Goal: Task Accomplishment & Management: Use online tool/utility

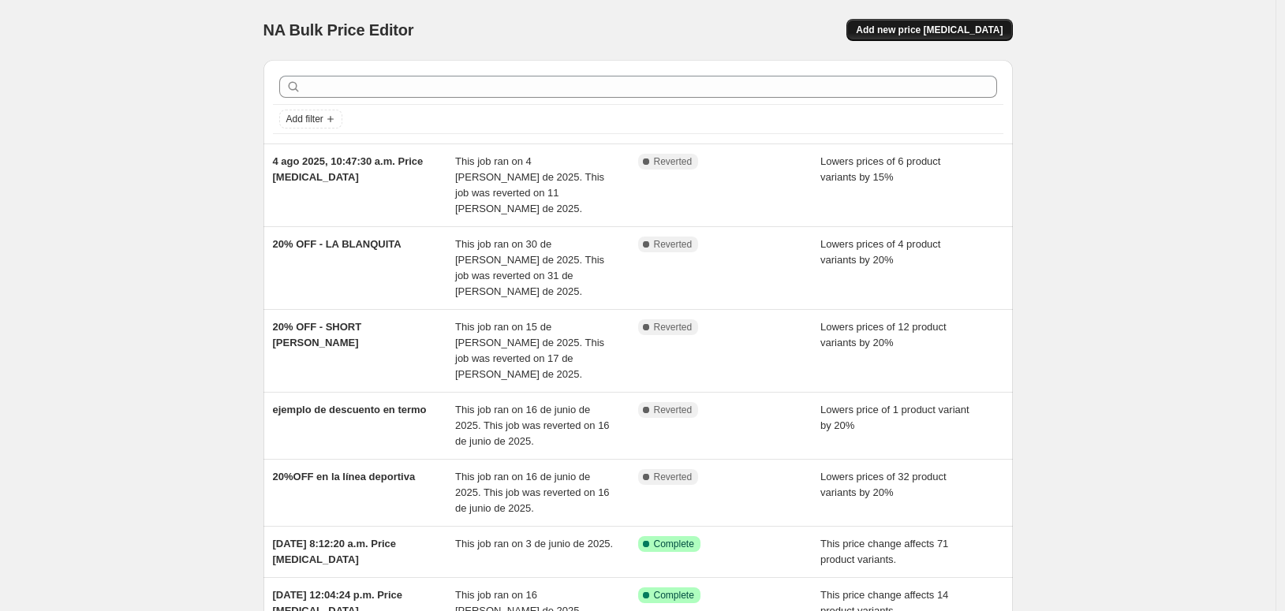
click at [1003, 36] on span "Add new price [MEDICAL_DATA]" at bounding box center [929, 30] width 147 height 13
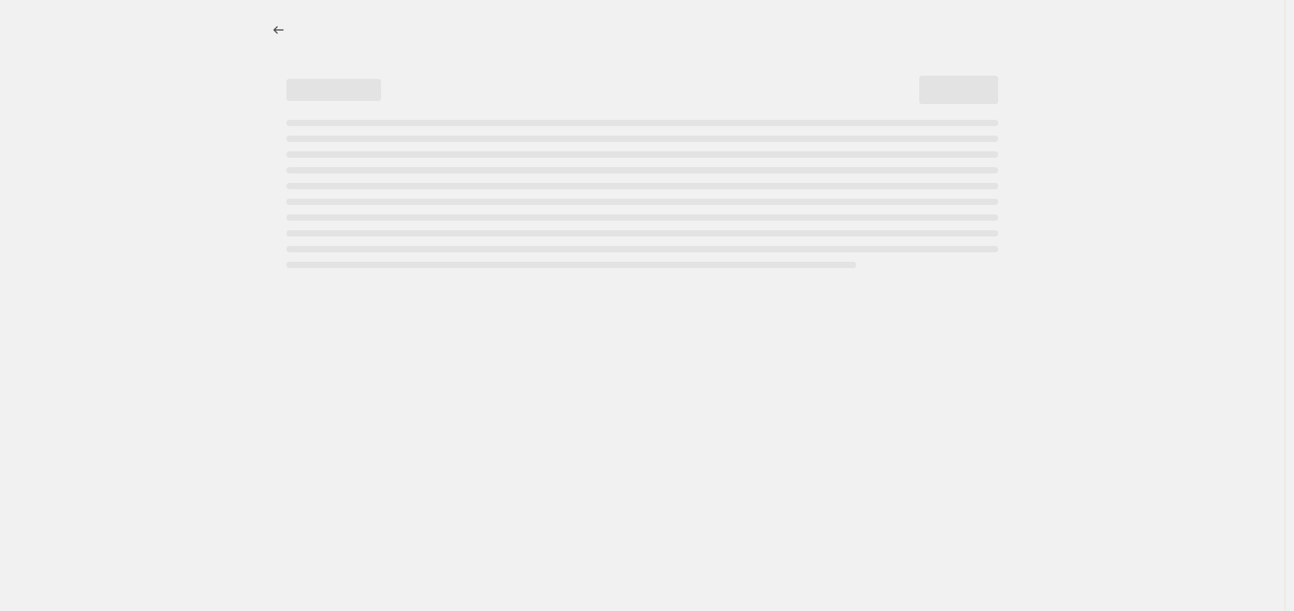
select select "percentage"
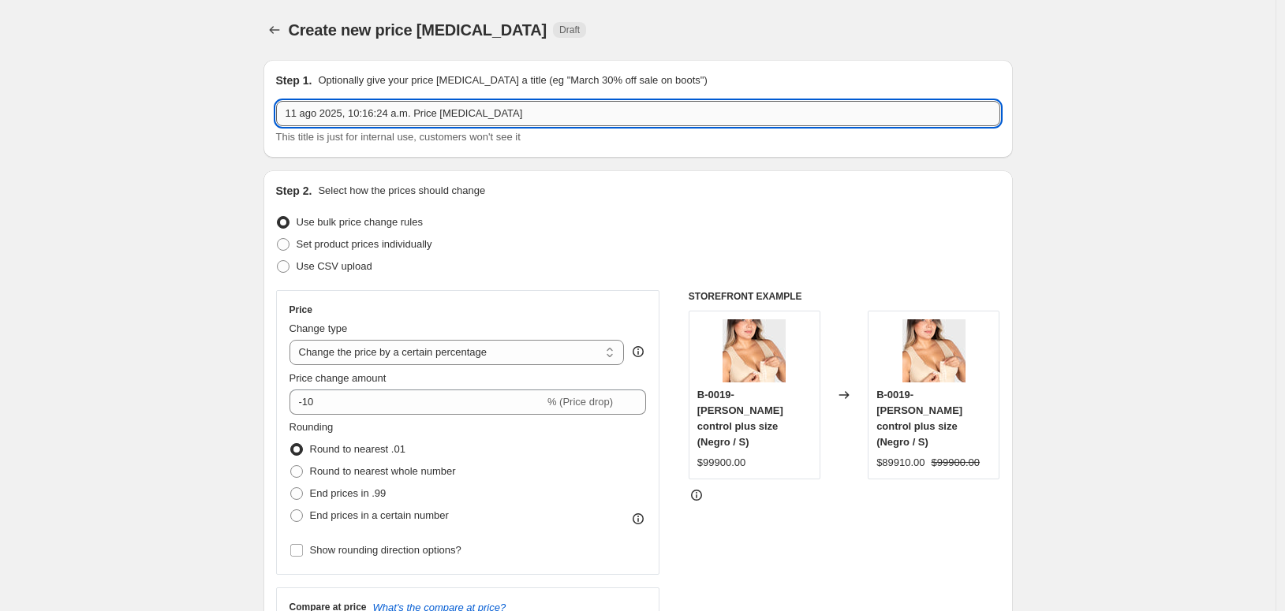
click at [323, 126] on input "11 ago 2025, 10:16:24 a.m. Price [MEDICAL_DATA]" at bounding box center [638, 113] width 724 height 25
paste input "Prenda de la semana:"
paste input "B0019"
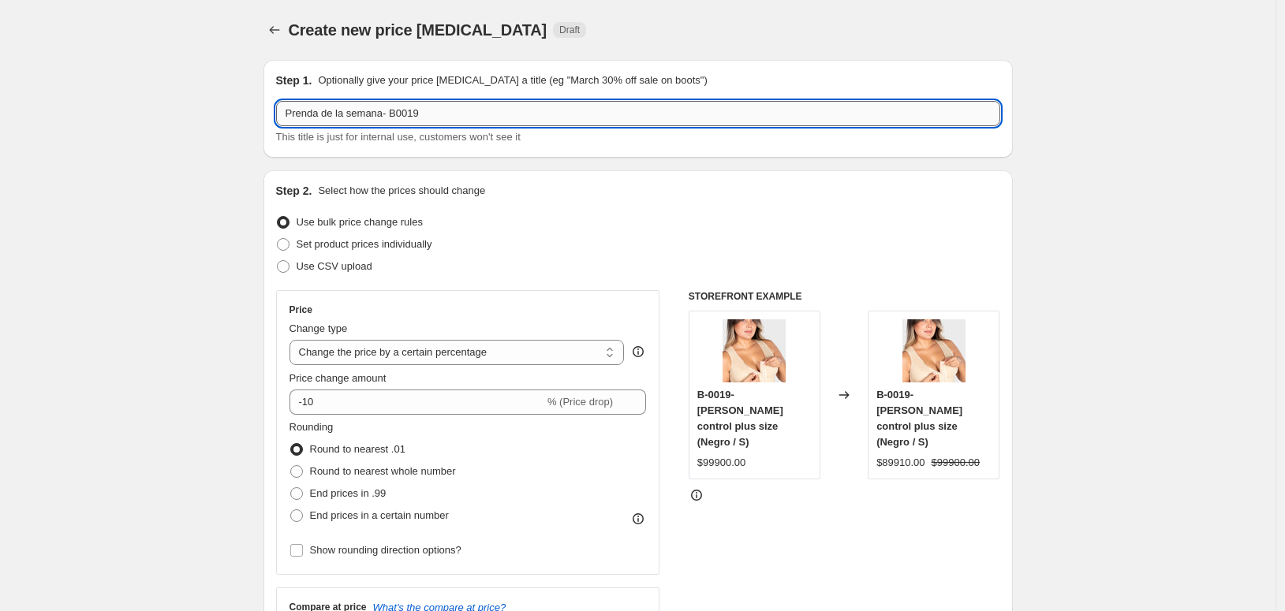
click at [346, 126] on input "Prenda de la semana- B0019" at bounding box center [638, 113] width 724 height 25
paste input "F018779"
click at [319, 126] on input "Prenda de la semana- F018779" at bounding box center [638, 113] width 724 height 25
click at [344, 126] on input "Prenda de la semana - F018779" at bounding box center [638, 113] width 724 height 25
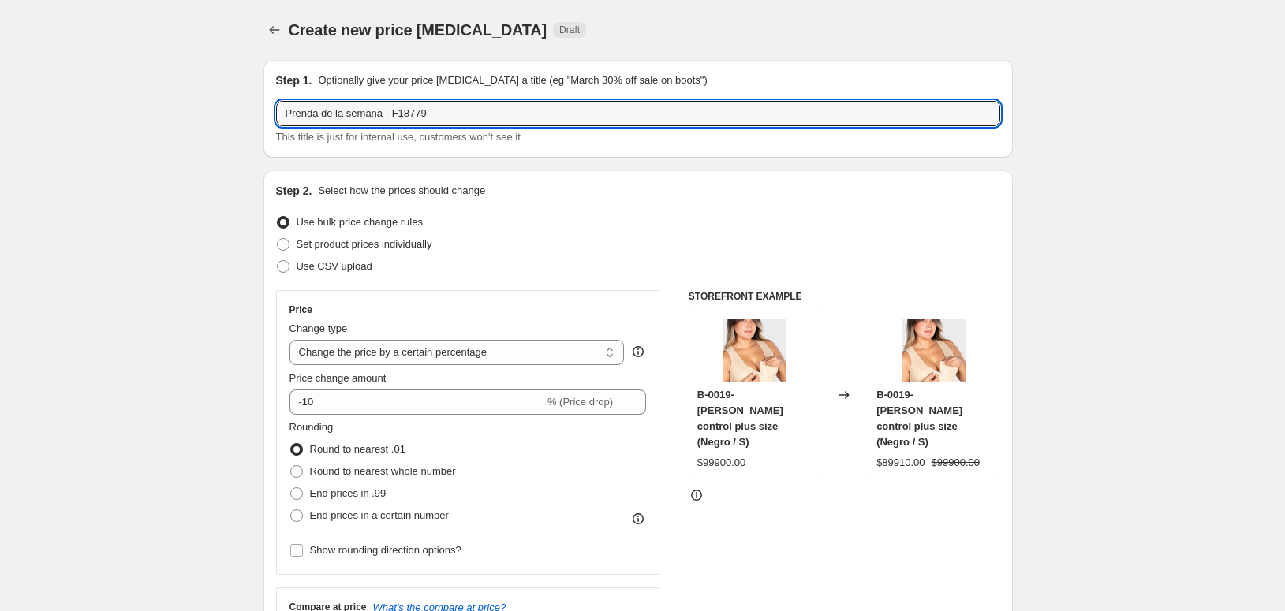
type input "Prenda de la semana - F18779"
click at [950, 60] on div "Create new price [MEDICAL_DATA]. This page is ready Create new price [MEDICAL_D…" at bounding box center [637, 30] width 749 height 60
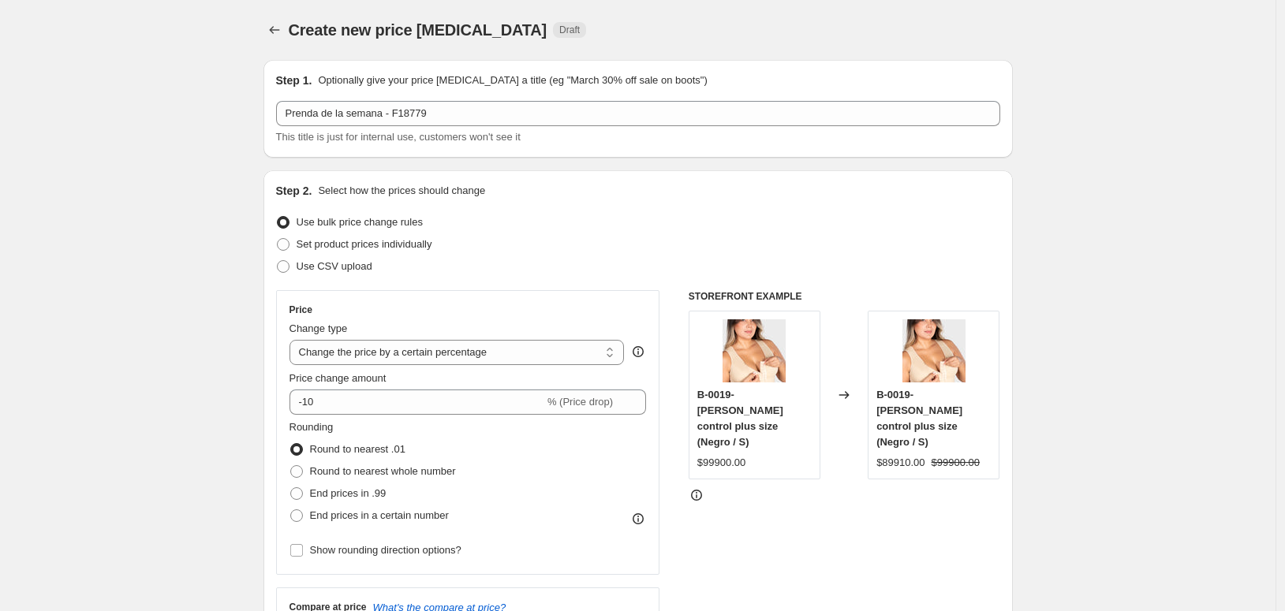
scroll to position [88, 0]
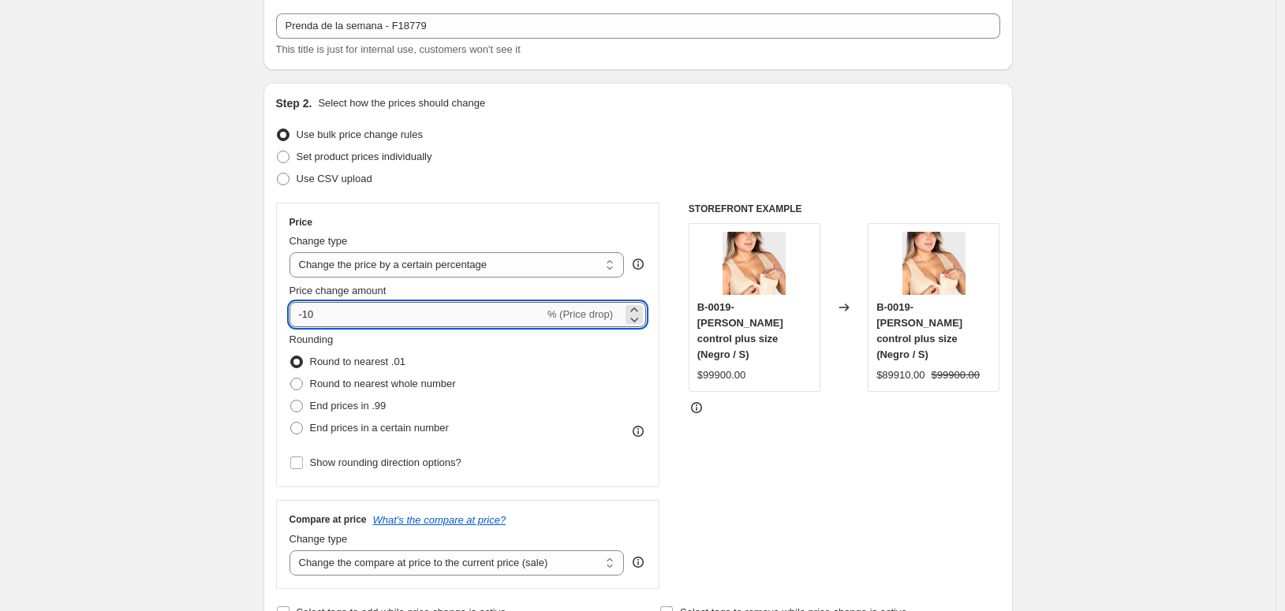
click at [290, 327] on input "-10" at bounding box center [417, 314] width 255 height 25
type input "-1"
type input "-15"
click at [904, 545] on div "STOREFRONT EXAMPLE B-0019- [PERSON_NAME] control plus size (Negro / S) $99900.0…" at bounding box center [845, 396] width 312 height 387
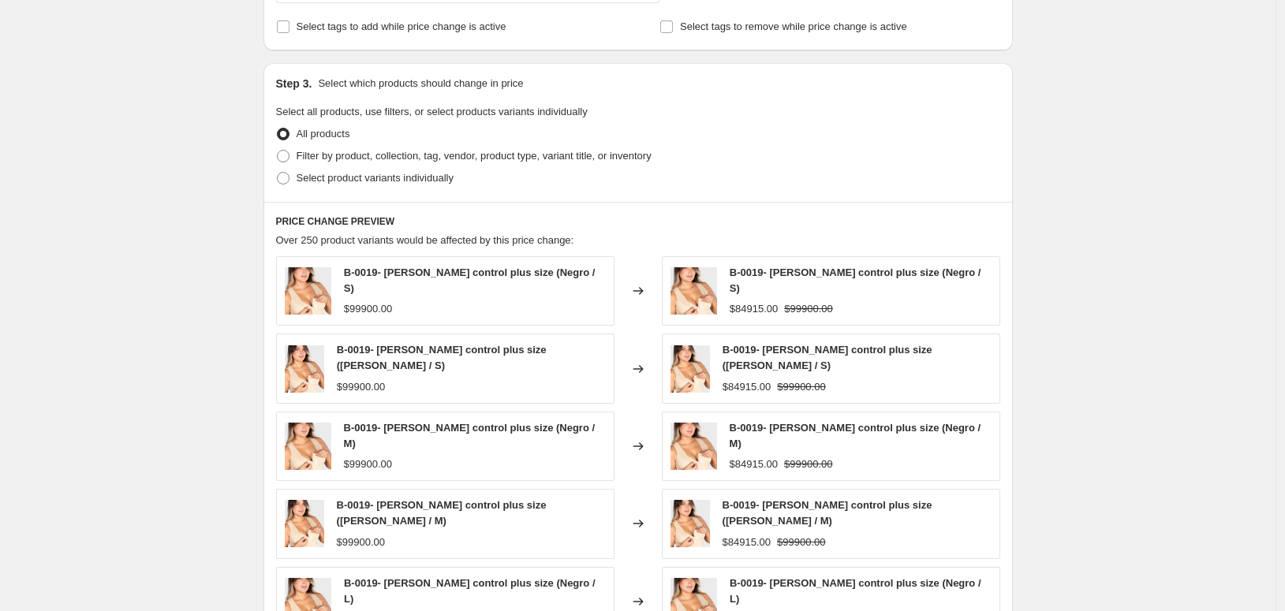
scroll to position [701, 0]
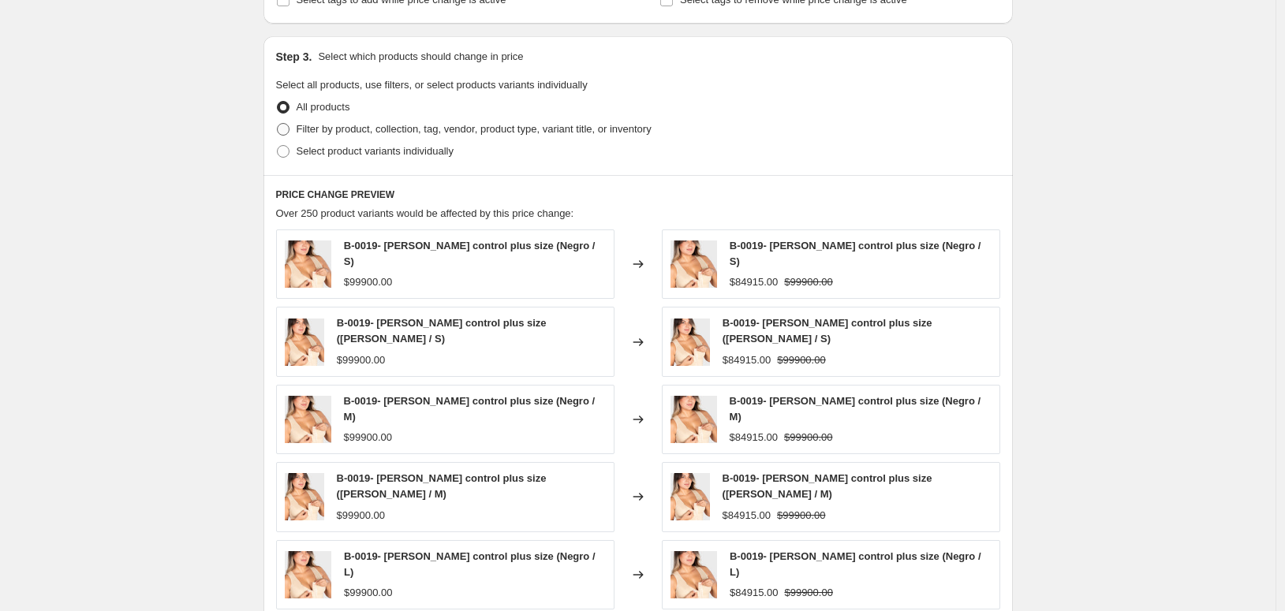
click at [297, 135] on span "Filter by product, collection, tag, vendor, product type, variant title, or inv…" at bounding box center [474, 129] width 355 height 12
click at [278, 124] on input "Filter by product, collection, tag, vendor, product type, variant title, or inv…" at bounding box center [277, 123] width 1 height 1
radio input "true"
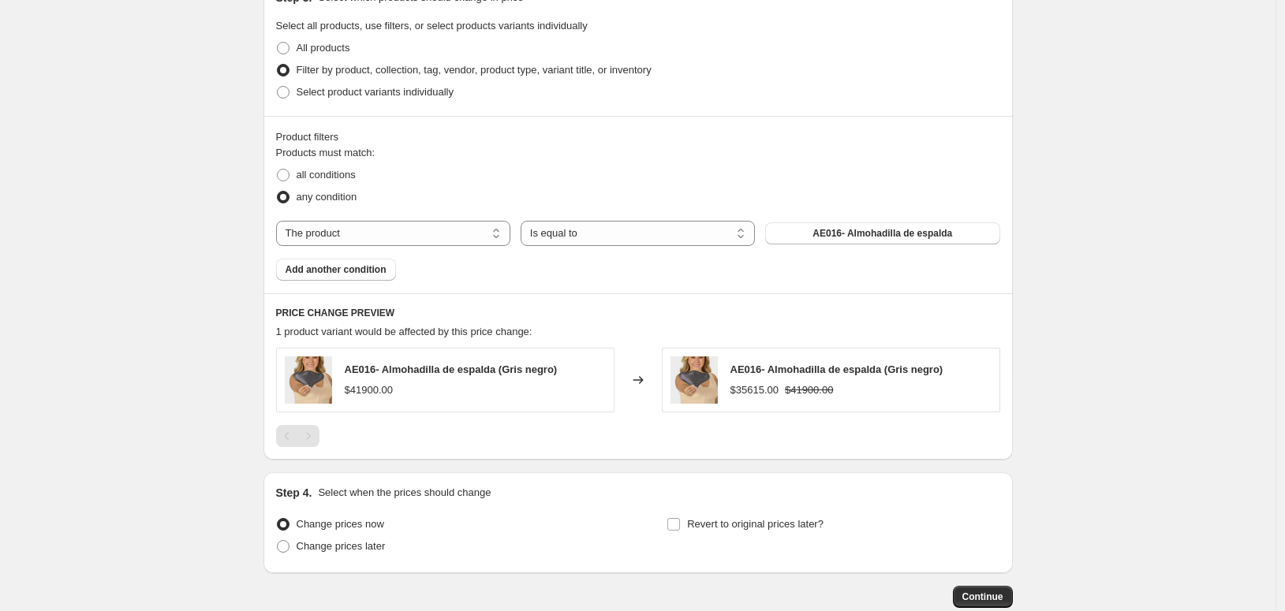
scroll to position [789, 0]
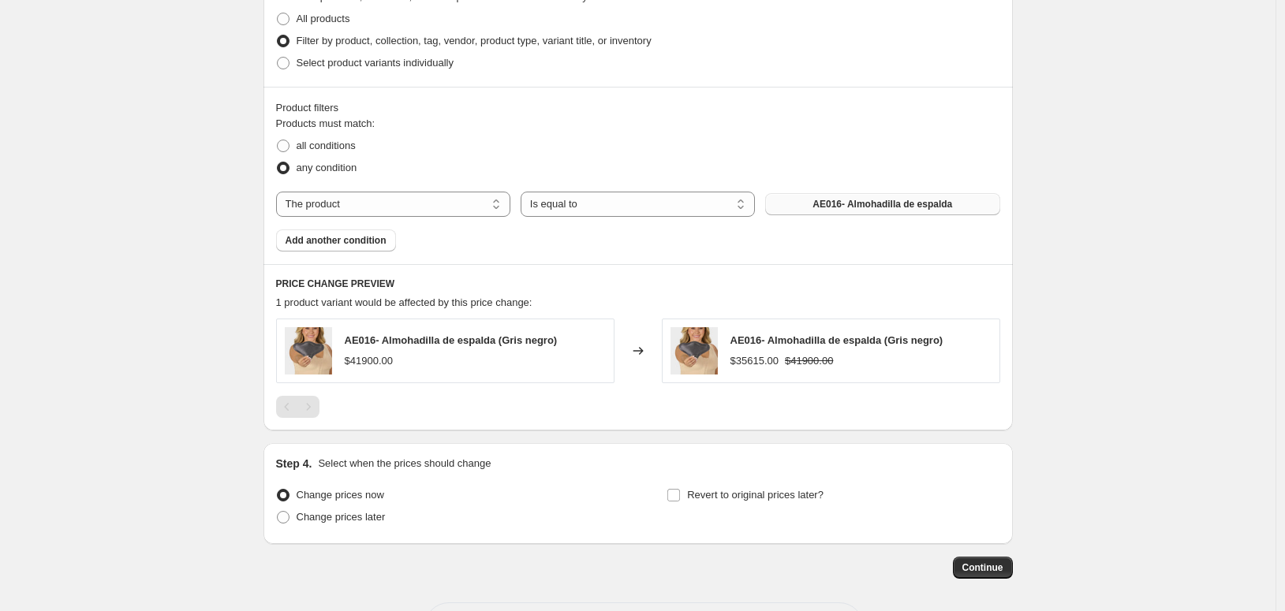
click at [880, 211] on span "AE016- Almohadilla de espalda" at bounding box center [883, 204] width 140 height 13
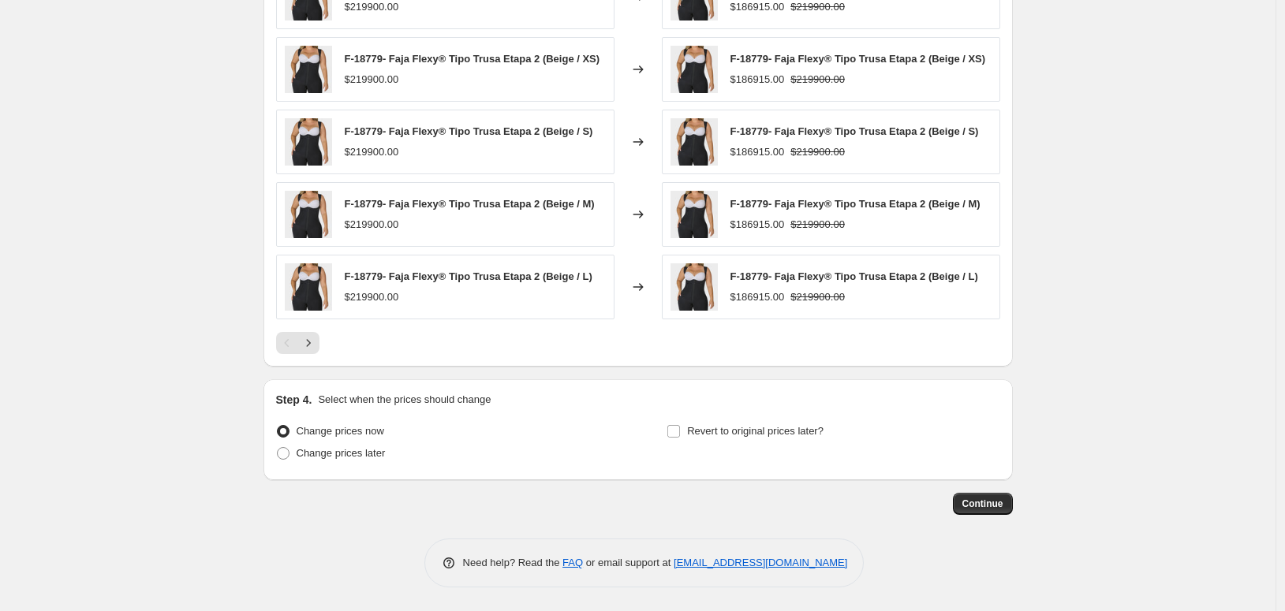
scroll to position [1399, 0]
click at [680, 425] on input "Revert to original prices later?" at bounding box center [673, 431] width 13 height 13
checkbox input "true"
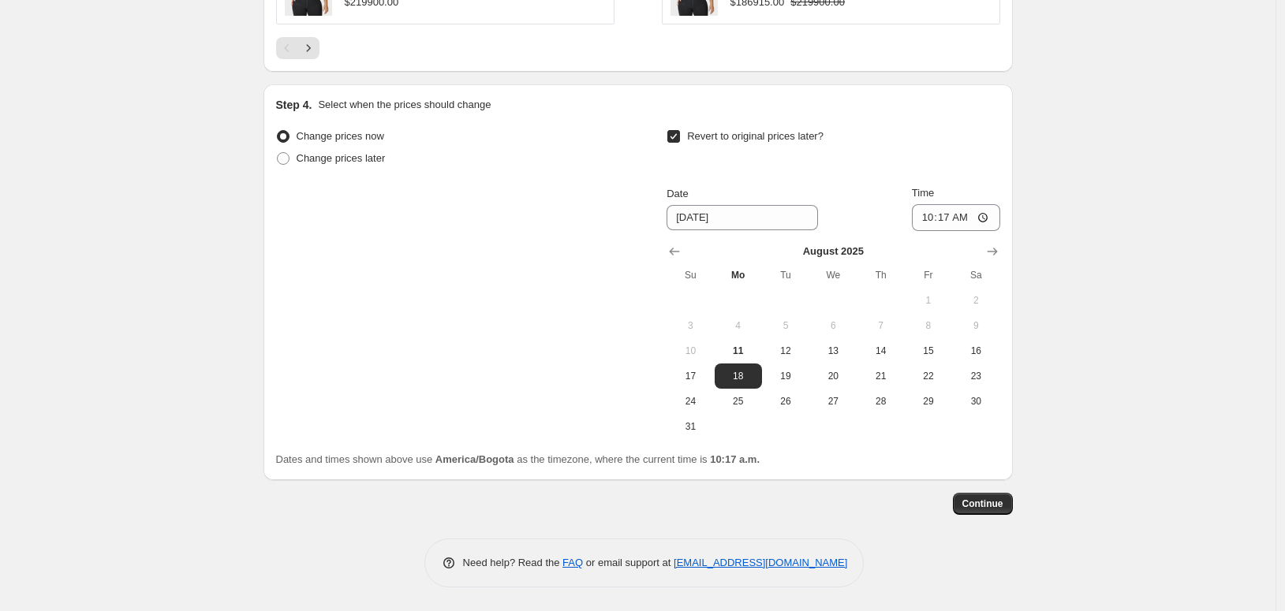
scroll to position [1662, 0]
click at [708, 383] on span "17" at bounding box center [690, 376] width 35 height 13
type input "[DATE]"
click at [1000, 231] on input "10:17" at bounding box center [956, 217] width 88 height 27
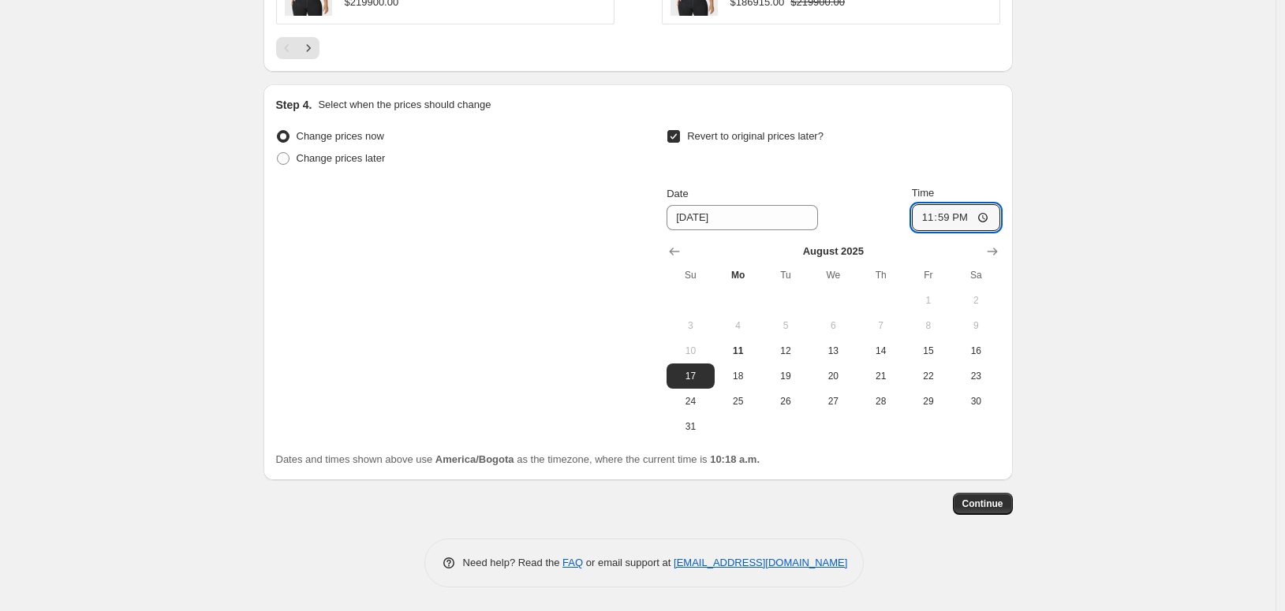
type input "23:59"
click at [999, 150] on div "Revert to original prices later?" at bounding box center [833, 148] width 333 height 47
click at [1003, 510] on span "Continue" at bounding box center [982, 504] width 41 height 13
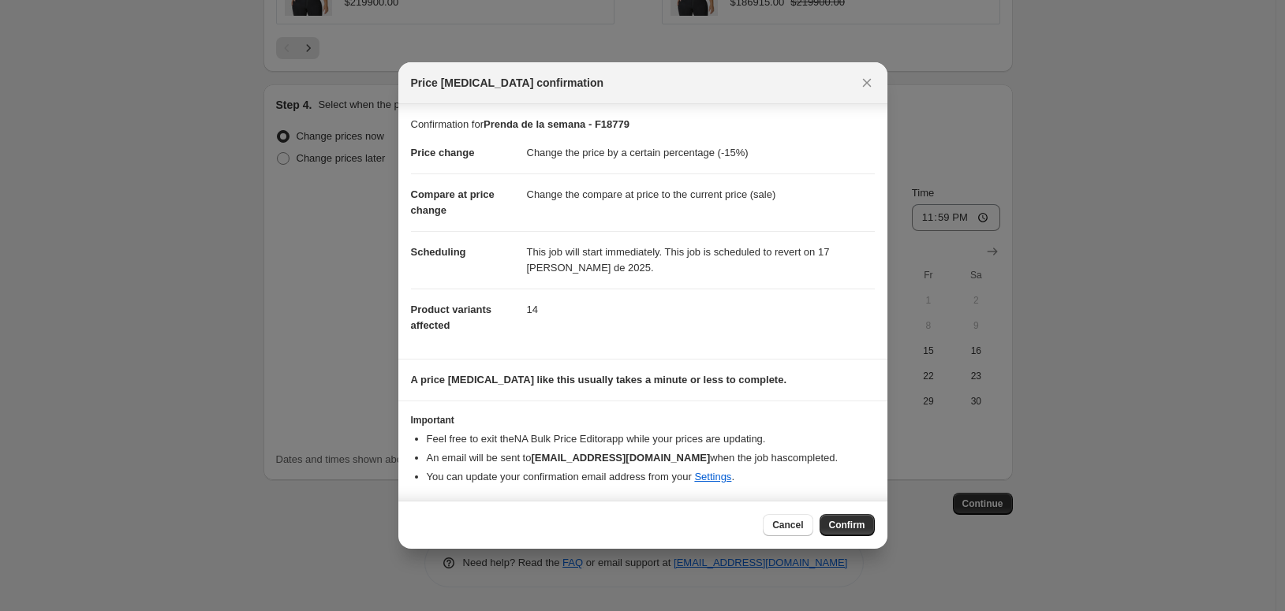
scroll to position [0, 0]
click at [865, 532] on span "Confirm" at bounding box center [847, 525] width 36 height 13
type input "Prenda de la semana - F18779"
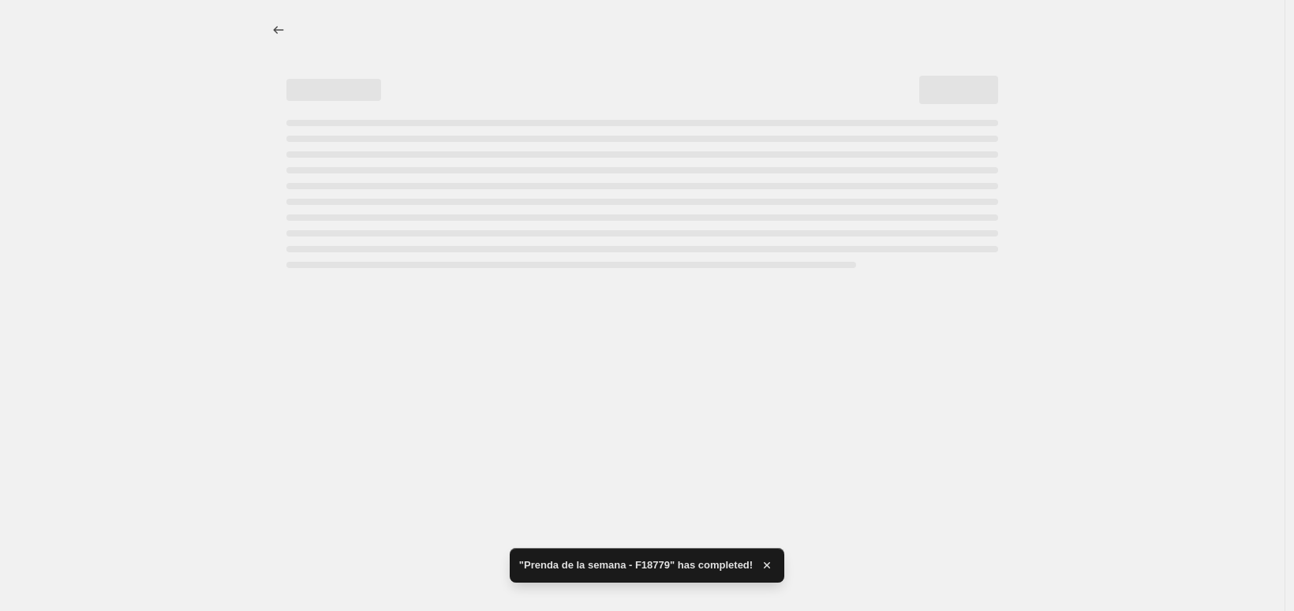
select select "percentage"
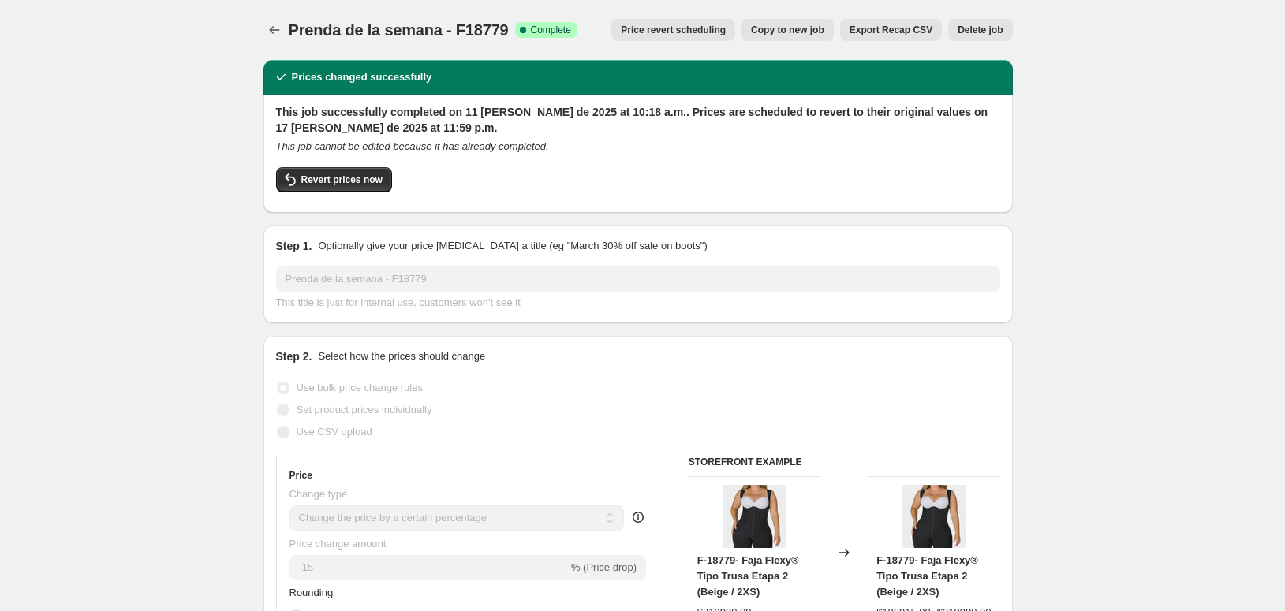
click at [441, 34] on span "Prenda de la semana - F18779" at bounding box center [399, 29] width 220 height 17
copy span "F18779"
click at [267, 38] on icon "Price change jobs" at bounding box center [275, 30] width 16 height 16
